Goal: Task Accomplishment & Management: Complete application form

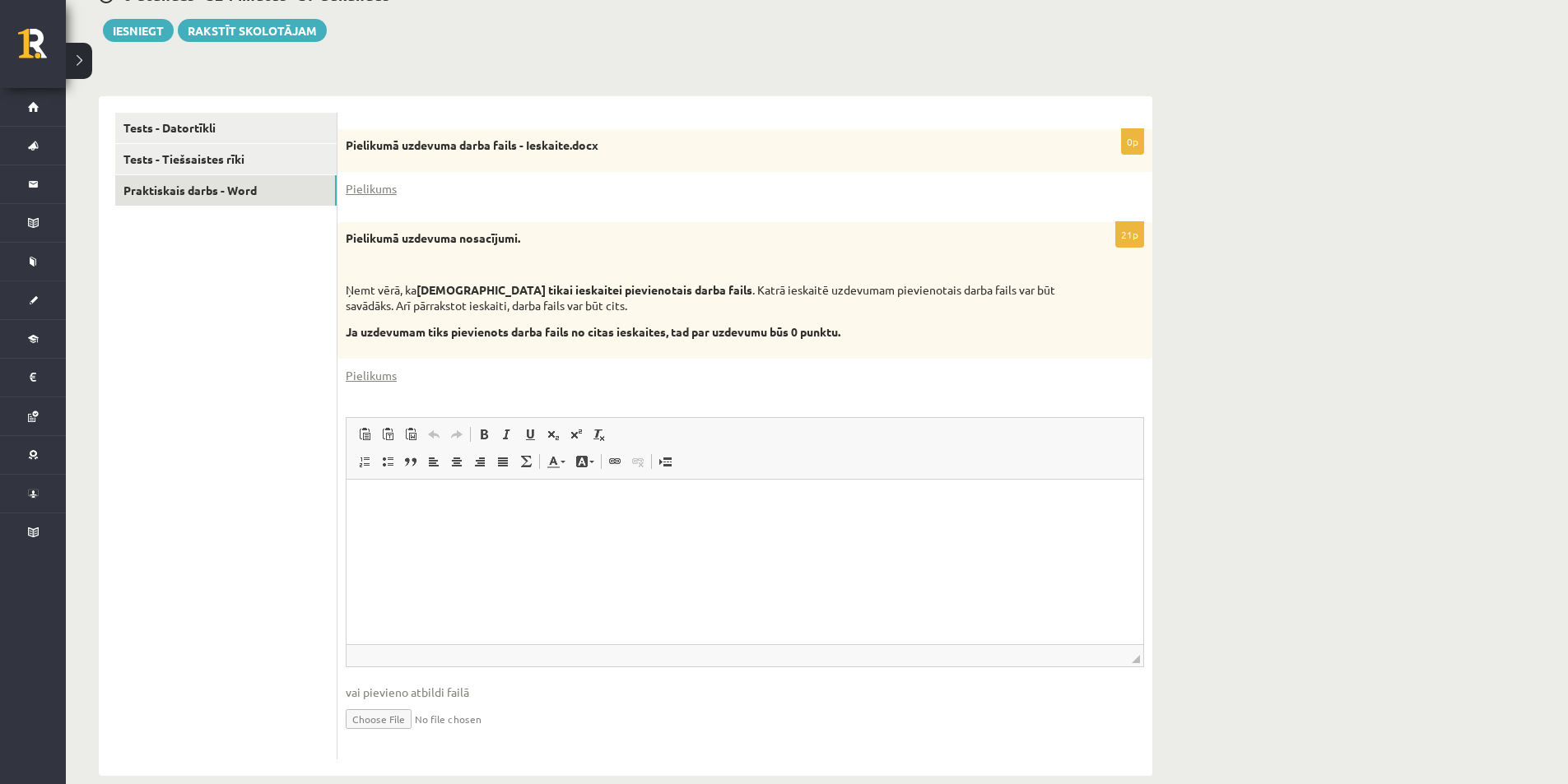
scroll to position [263, 0]
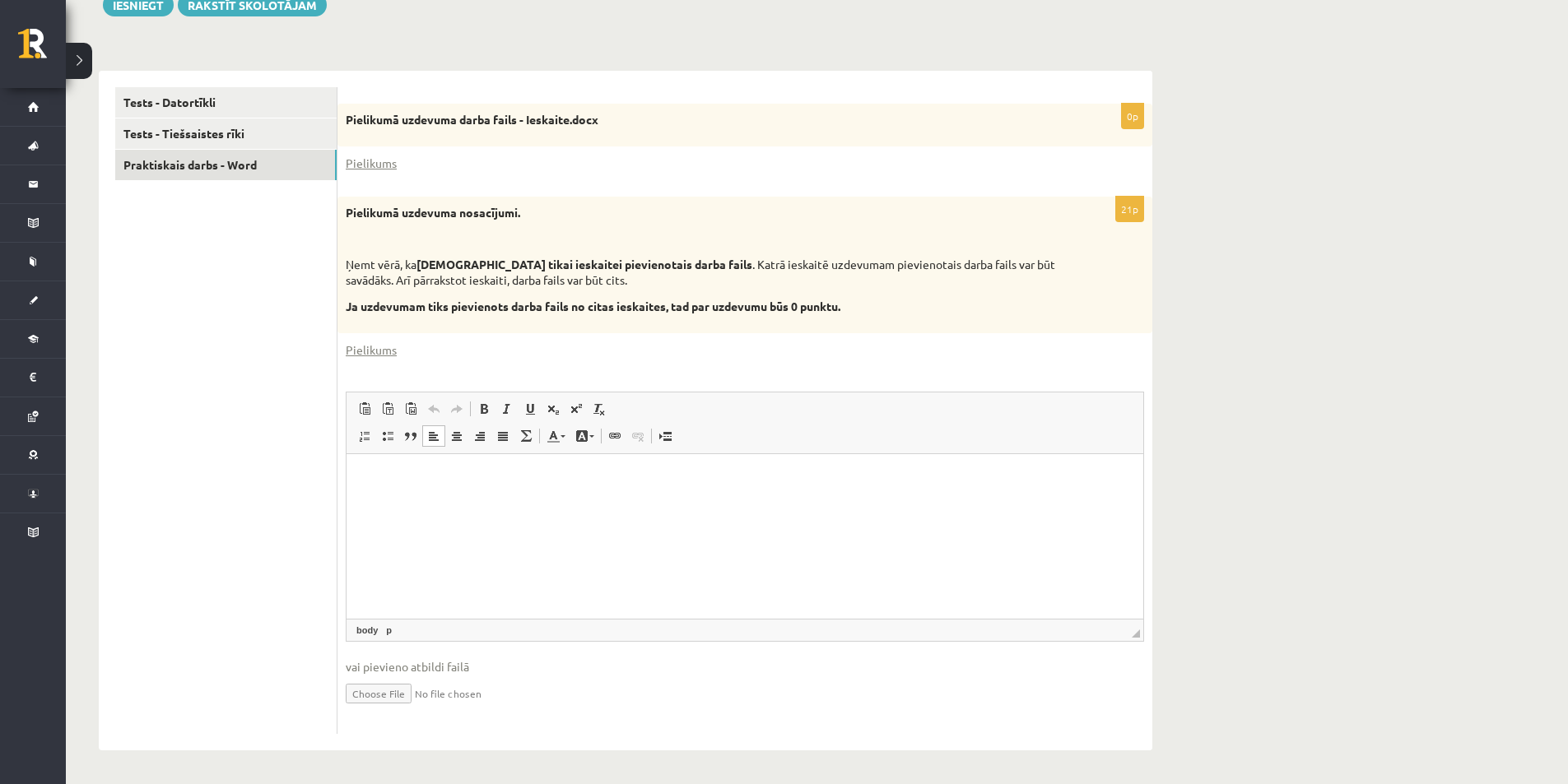
click at [424, 470] on p "Bagātinātā teksta redaktors, wiswyg-editor-user-answer-47433779921280" at bounding box center [745, 478] width 764 height 18
drag, startPoint x: 424, startPoint y: 469, endPoint x: 440, endPoint y: 510, distance: 44.0
click at [440, 504] on html at bounding box center [744, 478] width 796 height 50
click at [406, 402] on span at bounding box center [410, 408] width 13 height 13
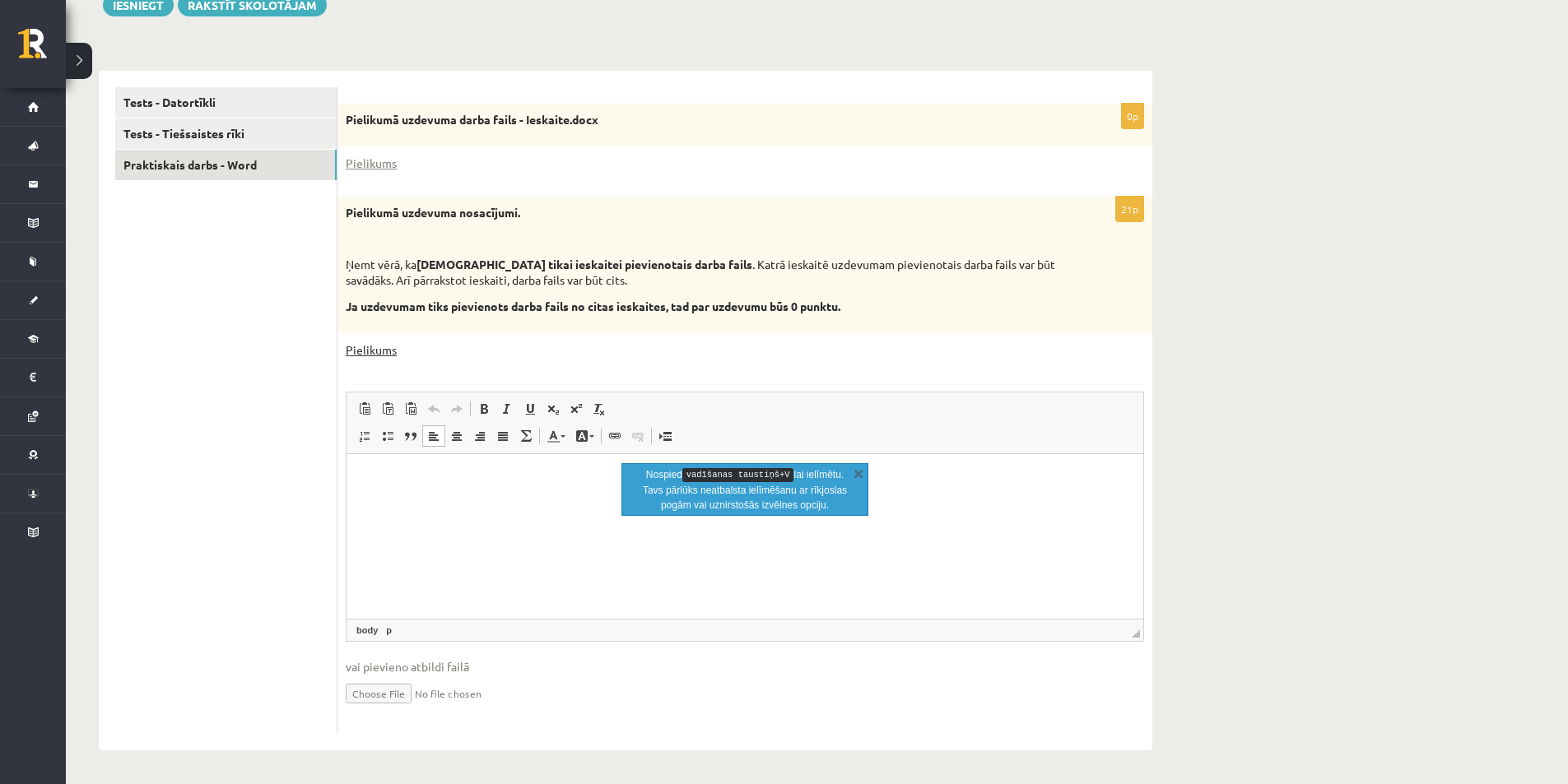
click at [382, 347] on link "Pielikums" at bounding box center [371, 350] width 51 height 18
click at [441, 504] on html at bounding box center [744, 478] width 796 height 50
click at [382, 694] on input "file" at bounding box center [745, 692] width 798 height 34
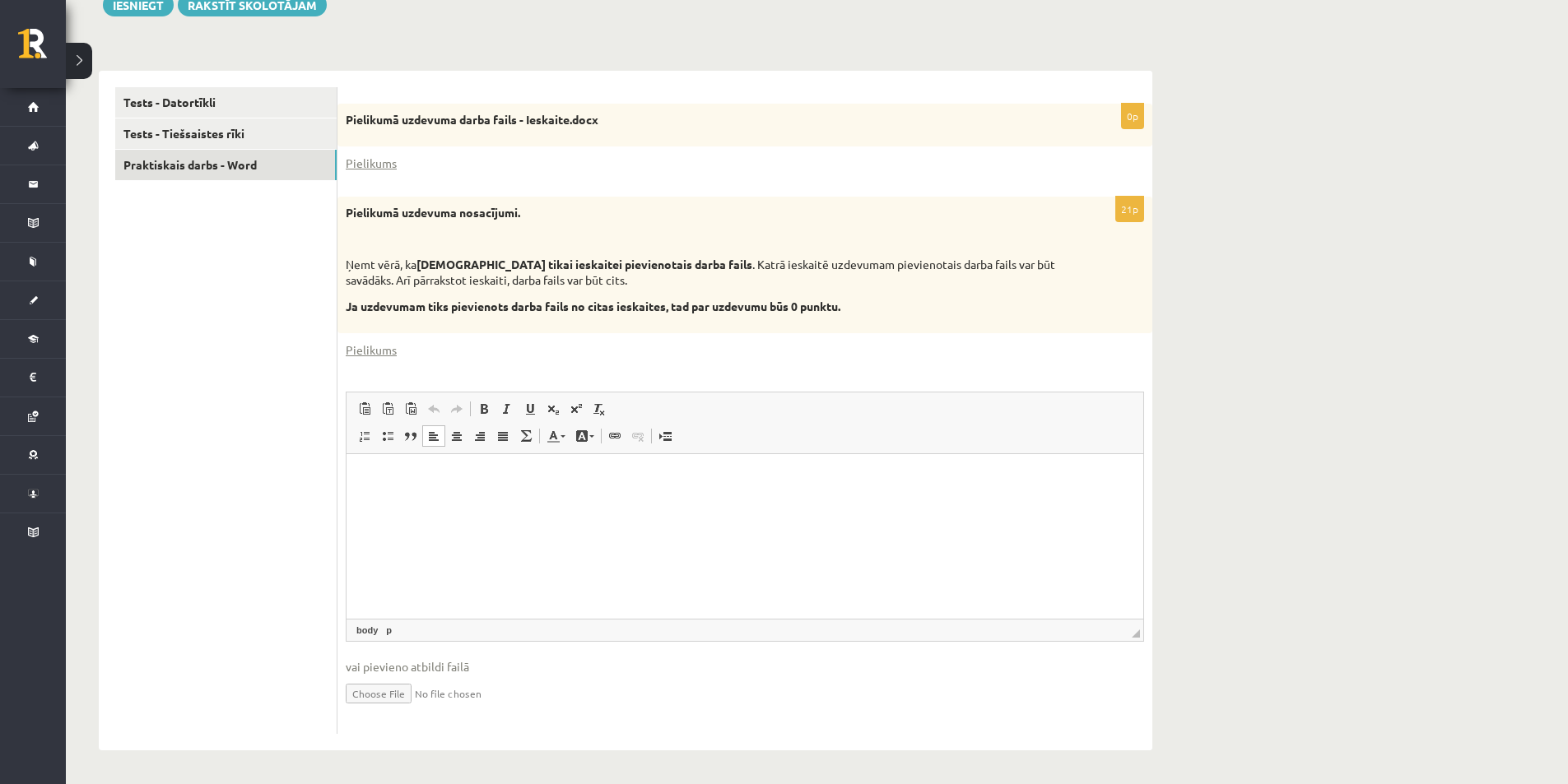
type input "**********"
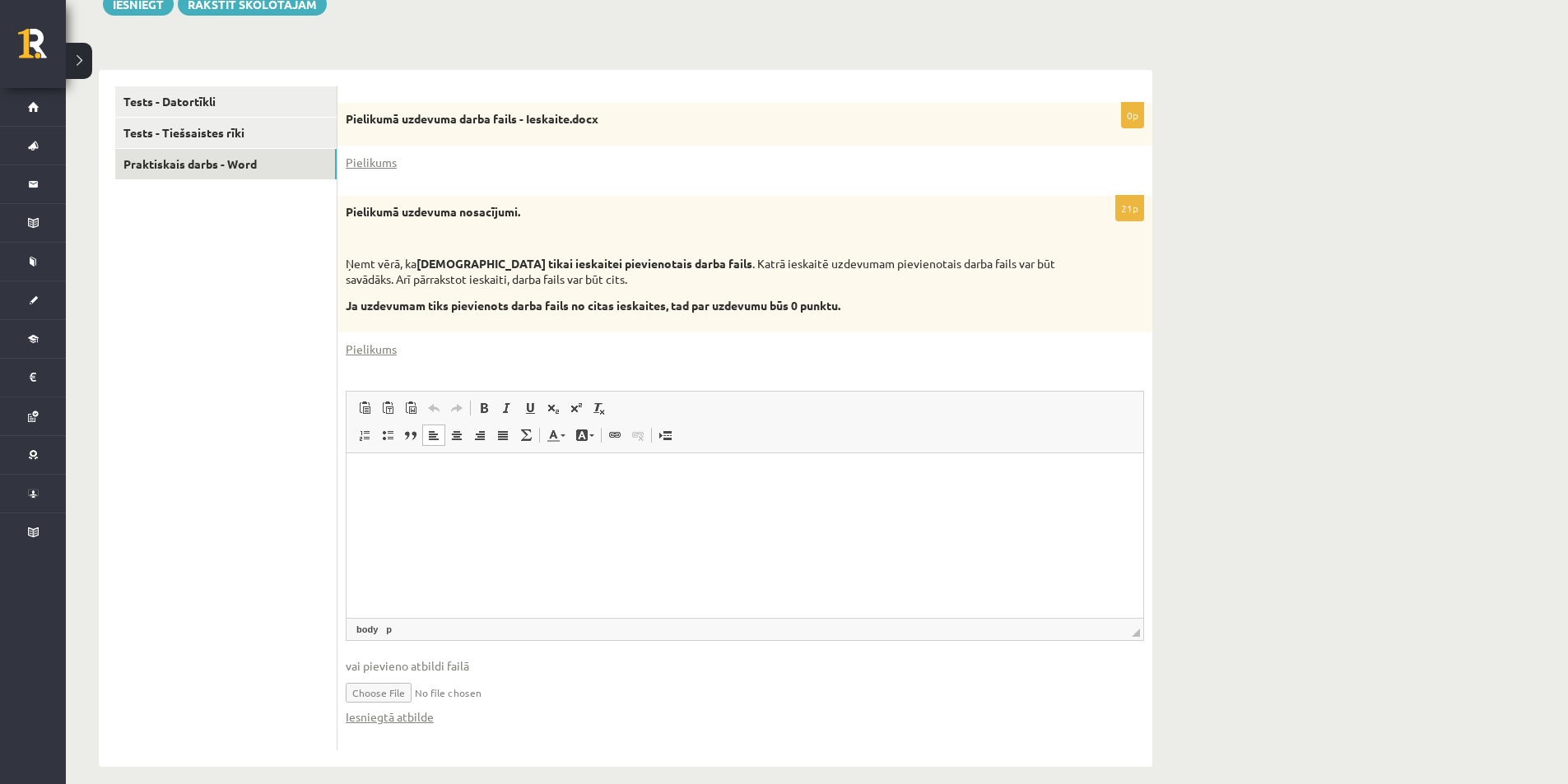
click at [597, 699] on input "file" at bounding box center [745, 691] width 798 height 34
click at [429, 727] on fieldset "Rich Text Editor, wiswyg-editor-user-answer-47433779921280 Redaktora rīkjoslas …" at bounding box center [745, 566] width 798 height 351
click at [426, 726] on link "Iesniegtā atbilde" at bounding box center [390, 717] width 88 height 18
click at [584, 503] on html at bounding box center [744, 477] width 796 height 50
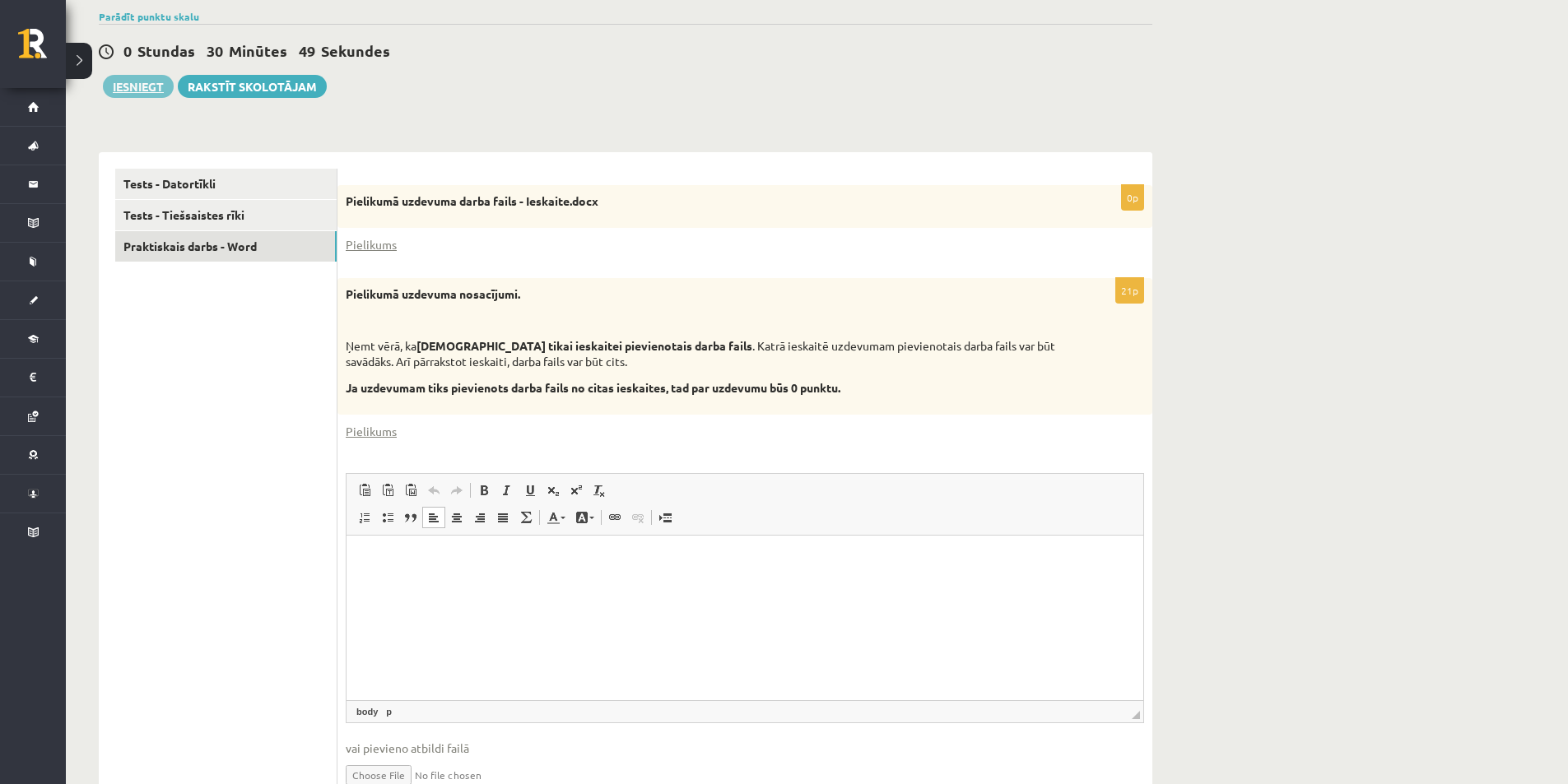
click at [130, 80] on button "Iesniegt" at bounding box center [138, 86] width 71 height 23
